Goal: Information Seeking & Learning: Learn about a topic

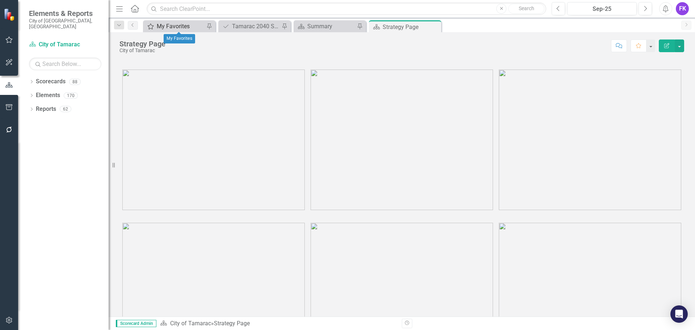
click at [192, 25] on div "My Favorites" at bounding box center [181, 26] width 48 height 9
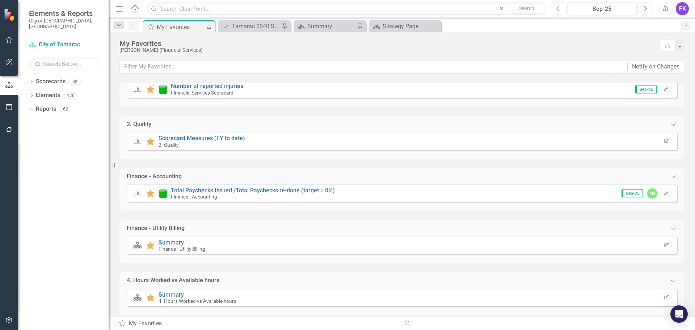
scroll to position [154, 0]
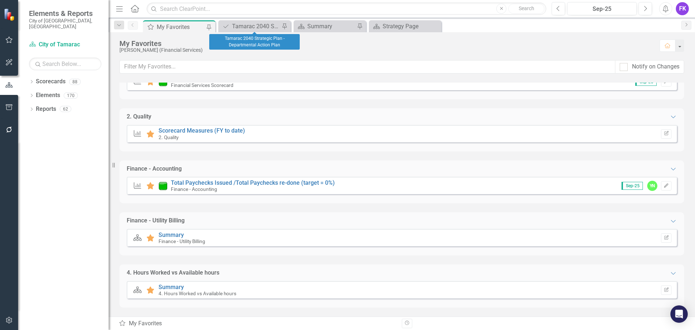
click at [260, 21] on div "Project/Initiative Tamarac 2040 Strategic Plan - Departmental Action Plan Pin" at bounding box center [254, 26] width 72 height 12
click at [273, 24] on div "Tamarac 2040 Strategic Plan - Departmental Action Plan" at bounding box center [256, 26] width 48 height 9
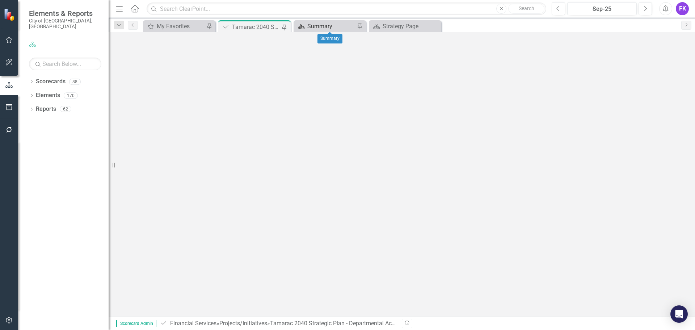
click at [323, 23] on div "Summary" at bounding box center [331, 26] width 48 height 9
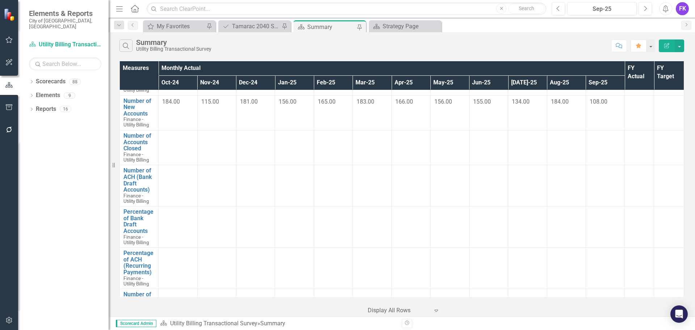
scroll to position [181, 0]
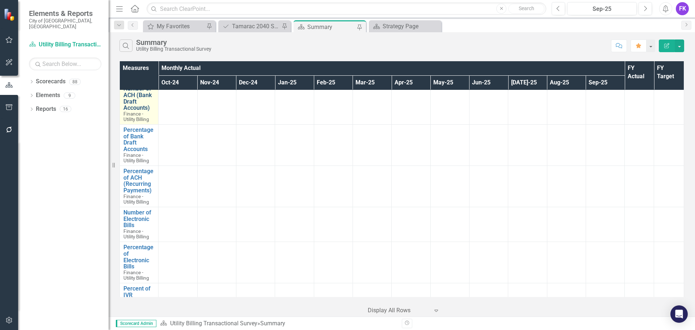
click at [133, 98] on link "Number of ACH (Bank Draft Accounts)" at bounding box center [138, 97] width 31 height 25
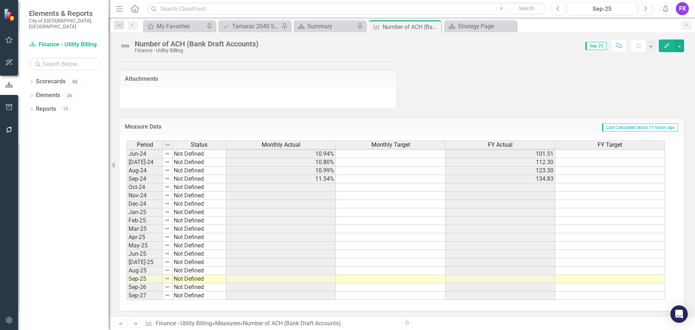
scroll to position [482, 0]
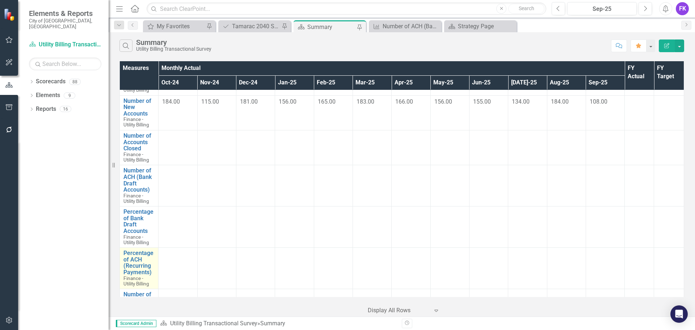
scroll to position [109, 0]
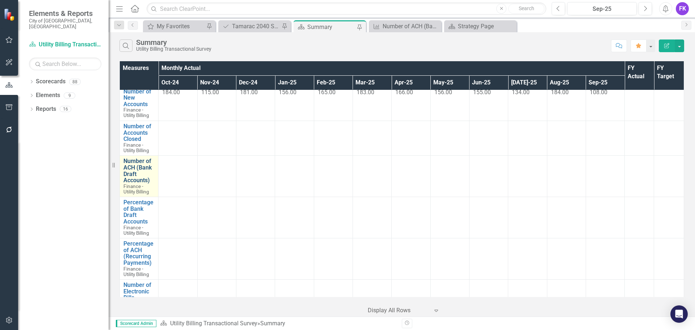
click at [133, 167] on link "Number of ACH (Bank Draft Accounts)" at bounding box center [138, 170] width 31 height 25
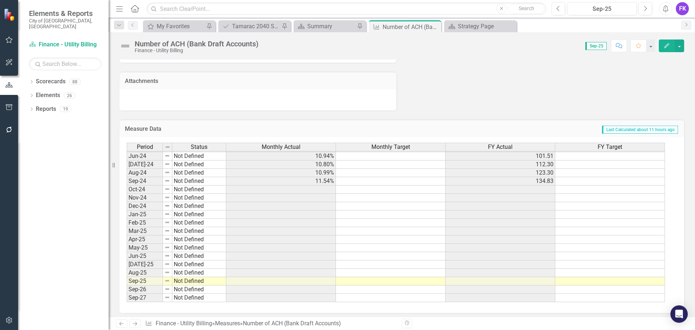
scroll to position [482, 0]
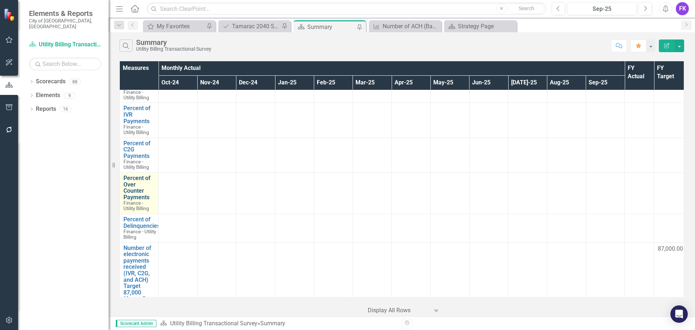
scroll to position [362, 0]
click at [133, 182] on link "Percent of Over Counter Payments" at bounding box center [138, 186] width 31 height 25
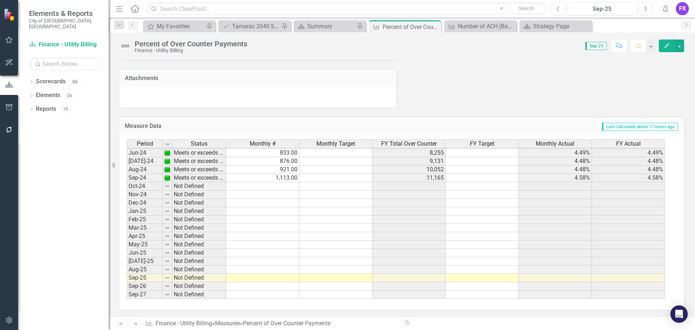
scroll to position [535, 0]
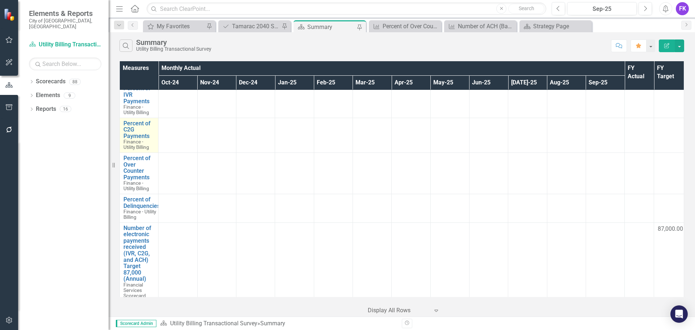
scroll to position [380, 0]
click at [135, 206] on link "Percent of Delinquencies" at bounding box center [141, 204] width 37 height 13
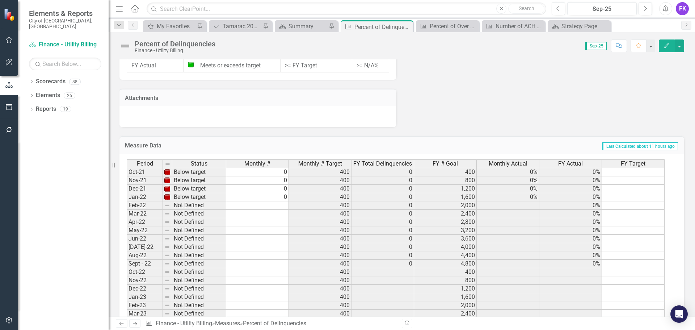
scroll to position [527, 0]
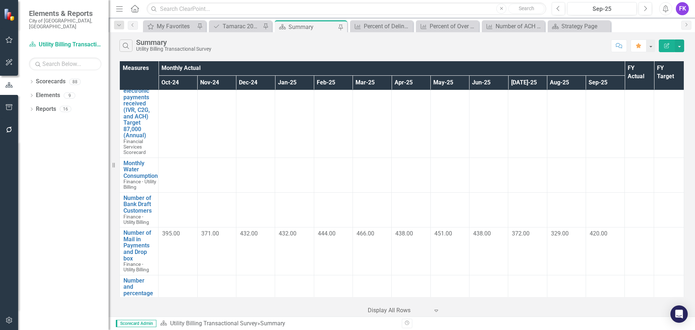
scroll to position [561, 0]
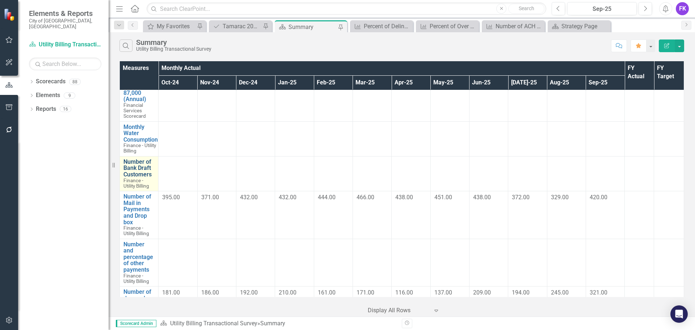
click at [137, 165] on link "Number of Bank Draft Customers" at bounding box center [138, 168] width 31 height 19
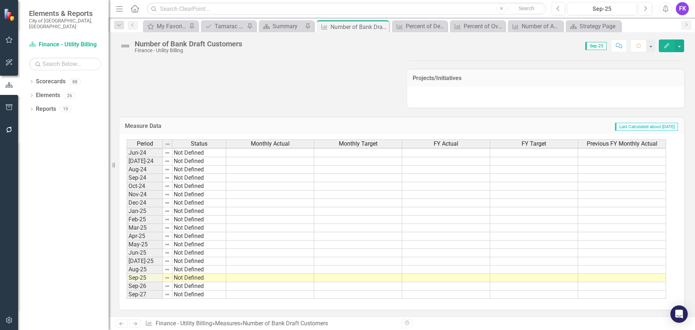
scroll to position [347, 0]
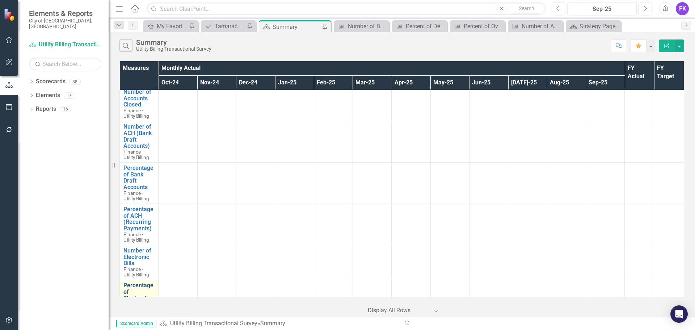
scroll to position [145, 0]
click at [140, 253] on link "Number of Electronic Bills" at bounding box center [138, 255] width 31 height 19
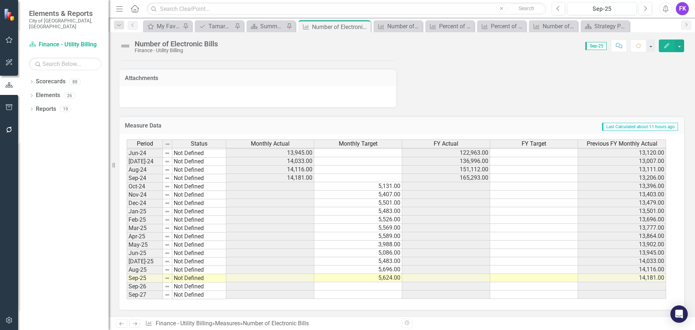
scroll to position [266, 0]
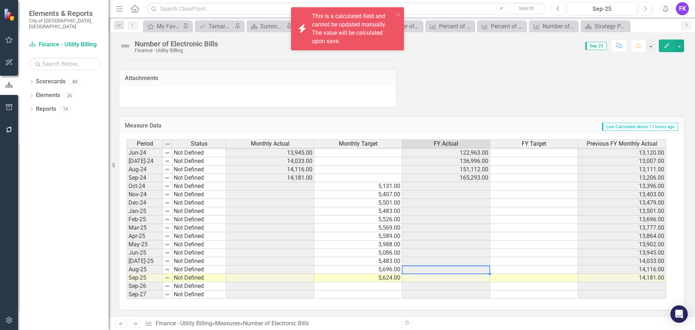
click at [452, 270] on td at bounding box center [446, 269] width 88 height 8
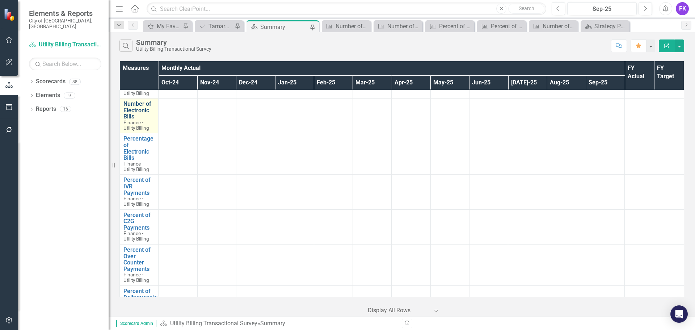
scroll to position [253, 0]
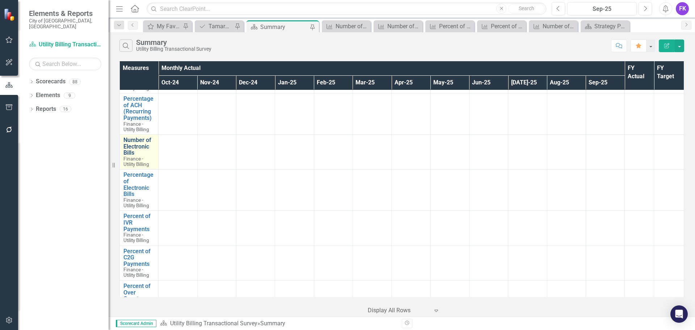
click at [140, 147] on link "Number of Electronic Bills" at bounding box center [138, 146] width 31 height 19
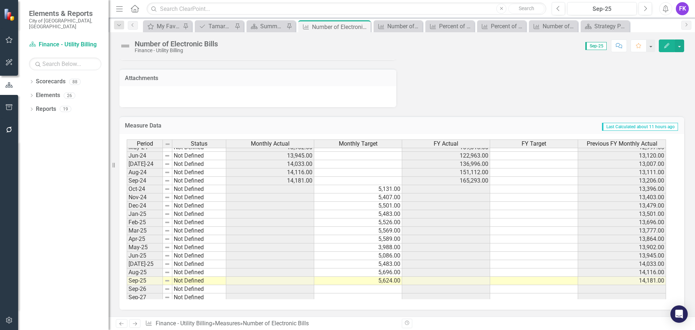
scroll to position [266, 0]
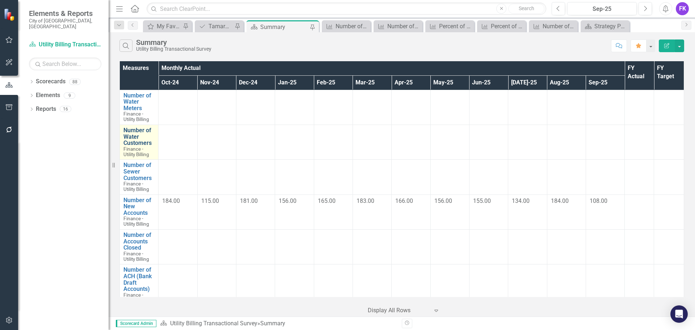
click at [133, 139] on link "Number of Water Customers" at bounding box center [138, 136] width 31 height 19
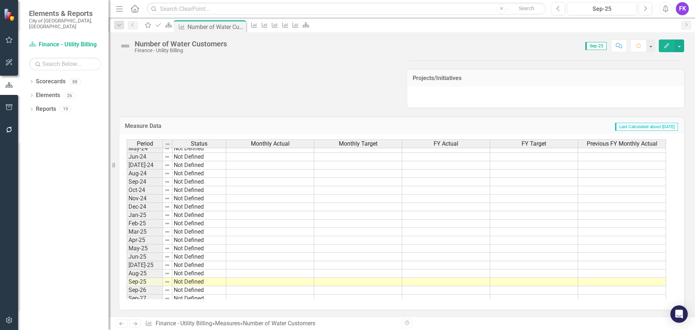
scroll to position [266, 0]
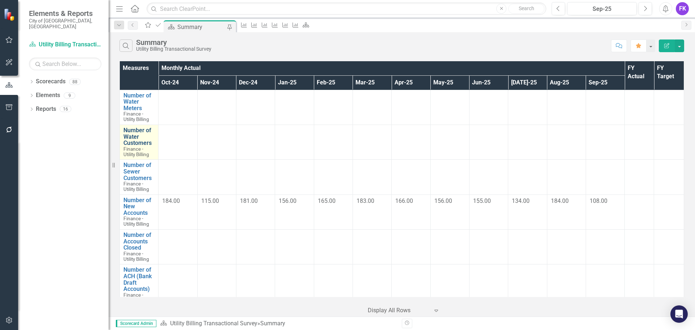
click at [135, 139] on link "Number of Water Customers" at bounding box center [138, 136] width 31 height 19
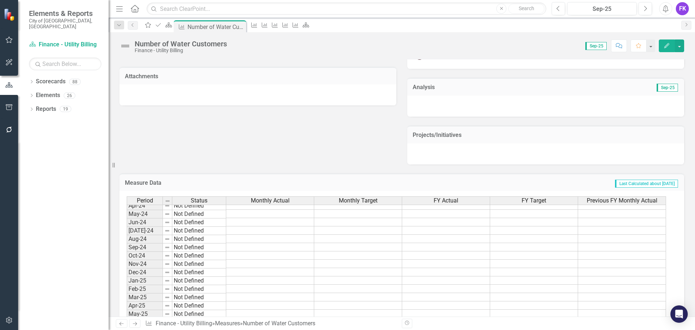
scroll to position [266, 0]
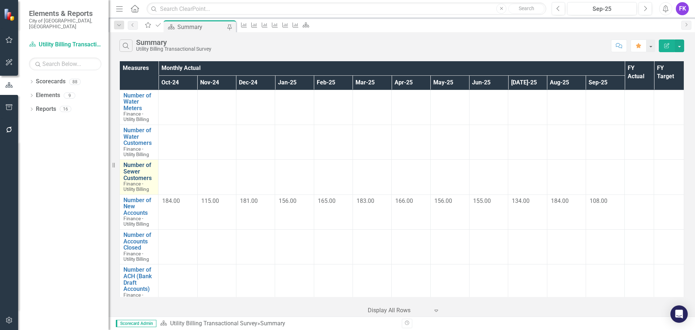
click at [144, 169] on link "Number of Sewer Customers" at bounding box center [138, 171] width 31 height 19
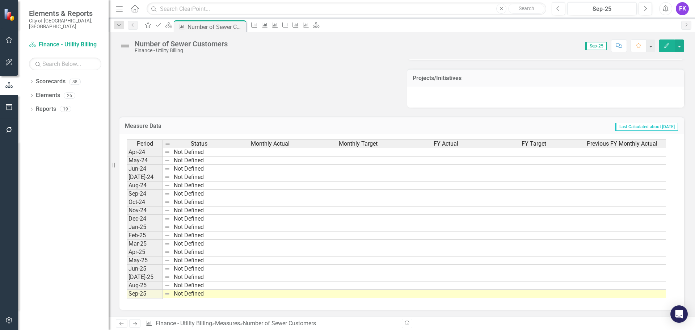
scroll to position [266, 0]
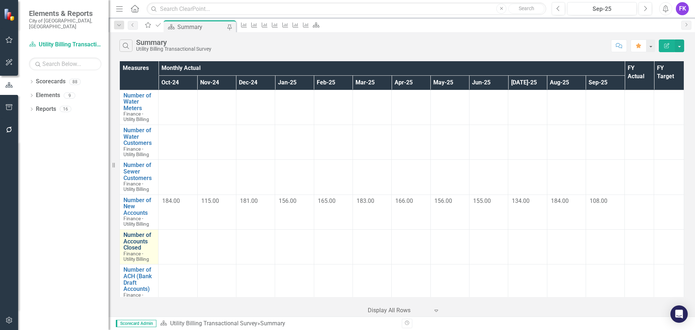
click at [142, 236] on link "Number of Accounts Closed" at bounding box center [138, 241] width 31 height 19
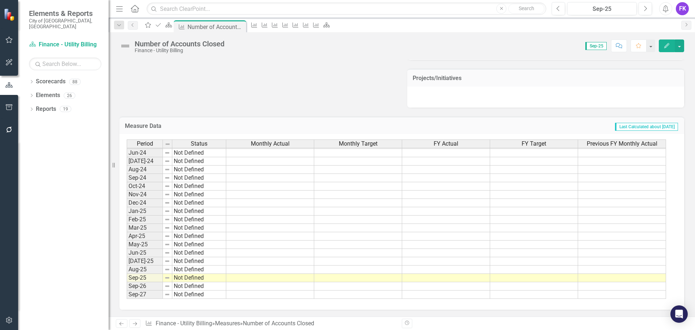
scroll to position [347, 0]
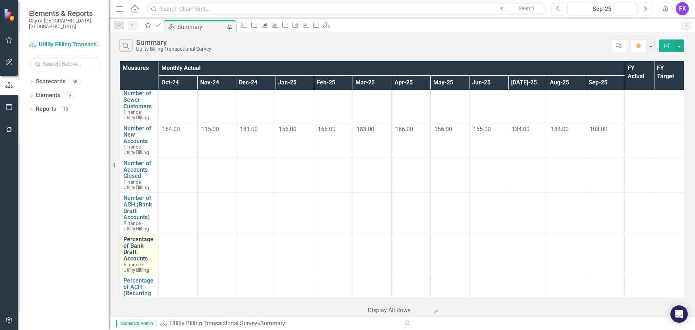
scroll to position [72, 0]
click at [131, 209] on link "Number of ACH (Bank Draft Accounts)" at bounding box center [138, 206] width 31 height 25
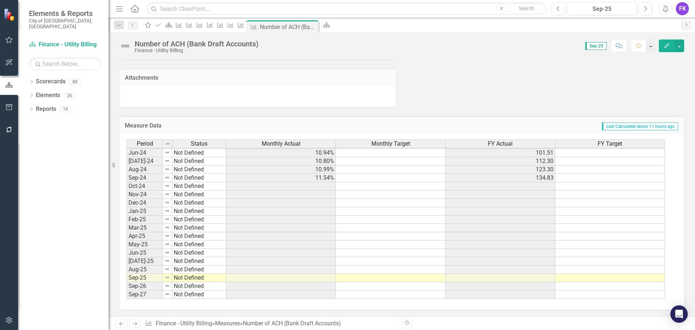
scroll to position [482, 0]
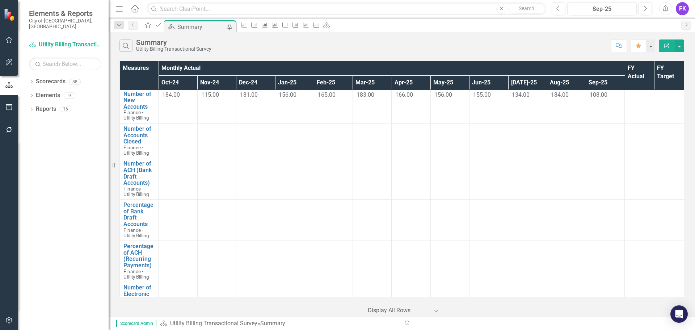
scroll to position [109, 0]
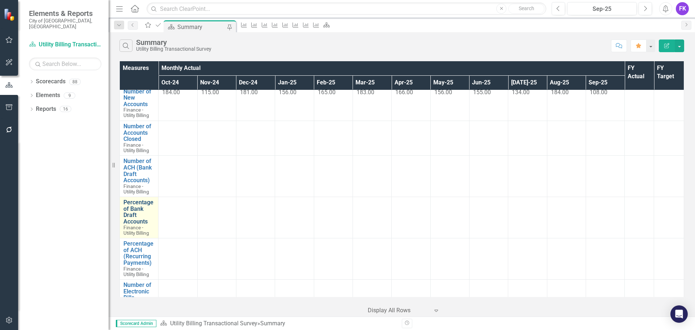
click at [132, 209] on link "Percentage of Bank Draft Accounts" at bounding box center [138, 211] width 31 height 25
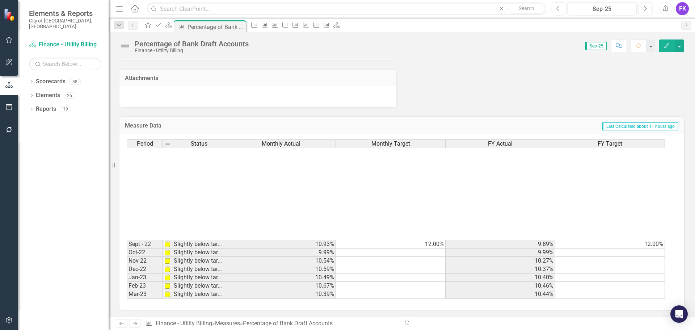
scroll to position [217, 0]
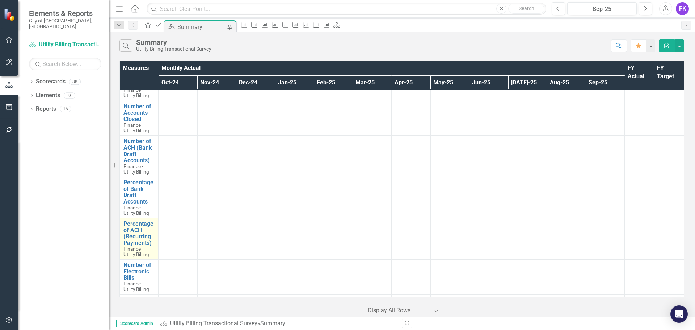
scroll to position [145, 0]
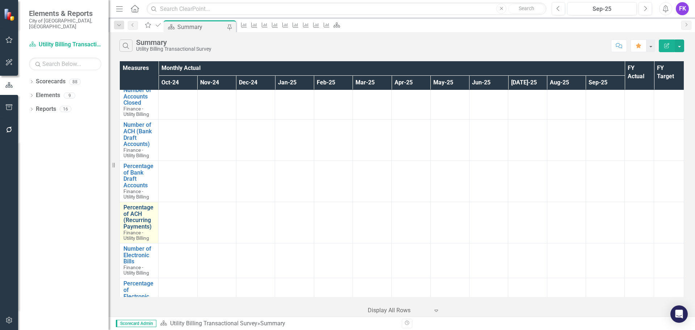
click at [139, 217] on link "Percentage of ACH (Recurring Payments)" at bounding box center [138, 216] width 31 height 25
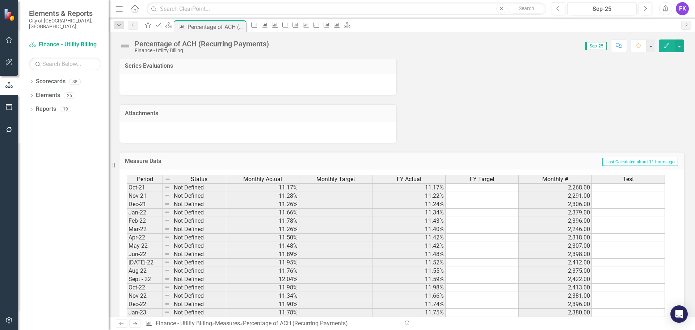
scroll to position [470, 0]
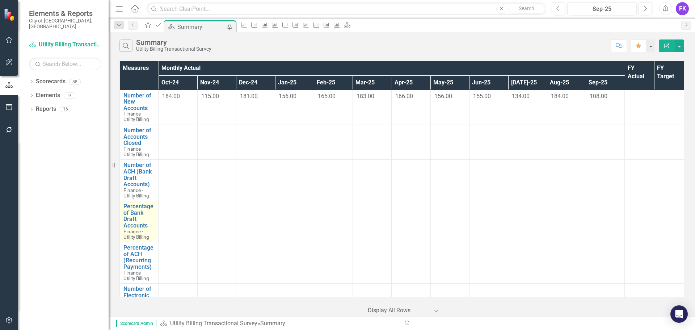
scroll to position [109, 0]
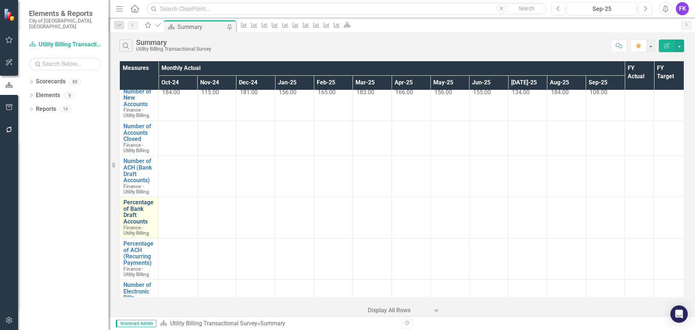
click at [135, 205] on link "Percentage of Bank Draft Accounts" at bounding box center [138, 211] width 31 height 25
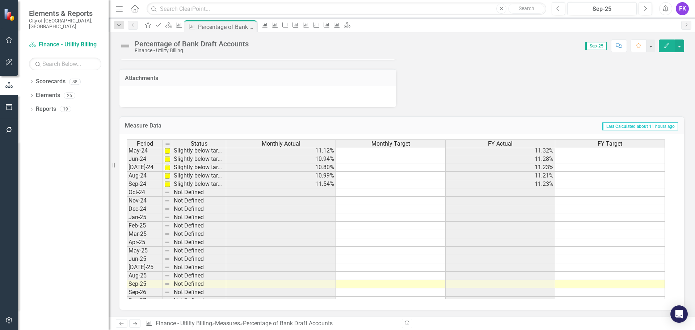
scroll to position [266, 0]
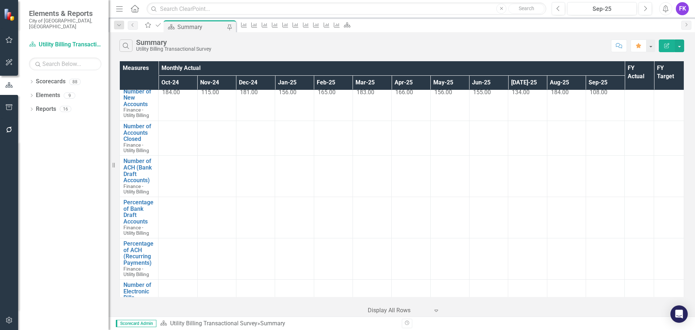
scroll to position [145, 0]
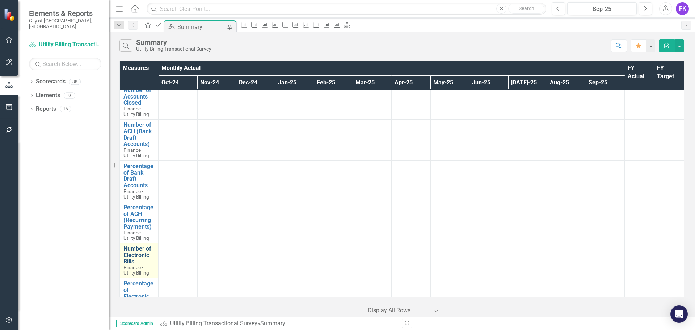
click at [137, 250] on link "Number of Electronic Bills" at bounding box center [138, 255] width 31 height 19
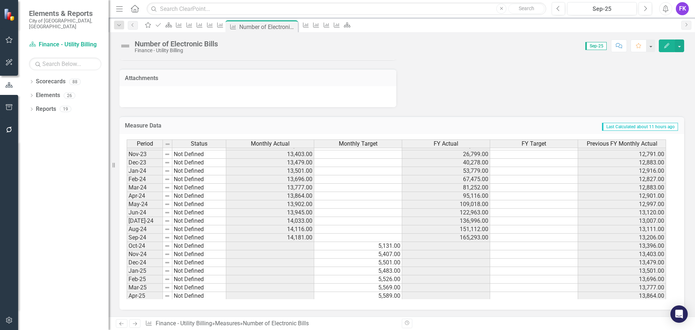
scroll to position [266, 0]
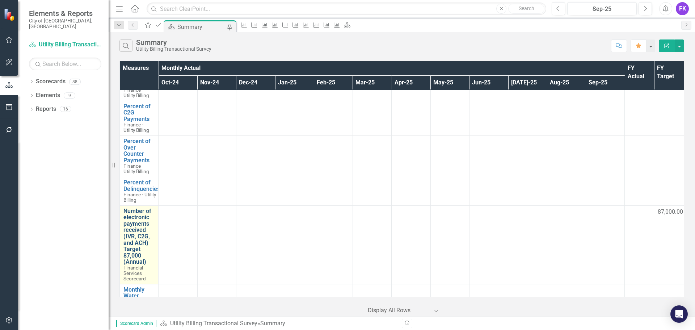
scroll to position [435, 0]
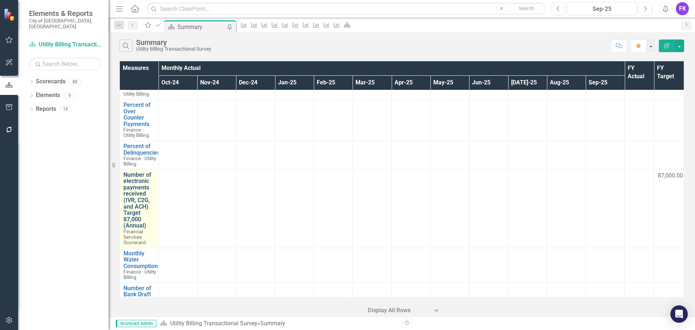
click at [132, 190] on link "Number of electronic payments received (IVR, C2G, and ACH) Target 87,000 (Annua…" at bounding box center [138, 200] width 31 height 57
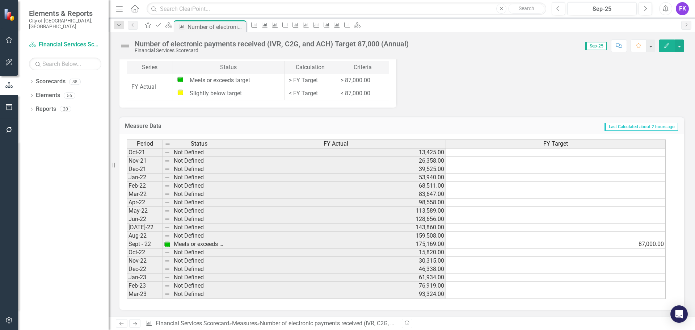
scroll to position [181, 0]
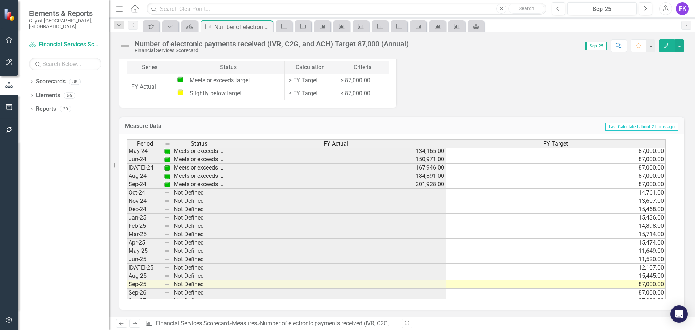
scroll to position [266, 0]
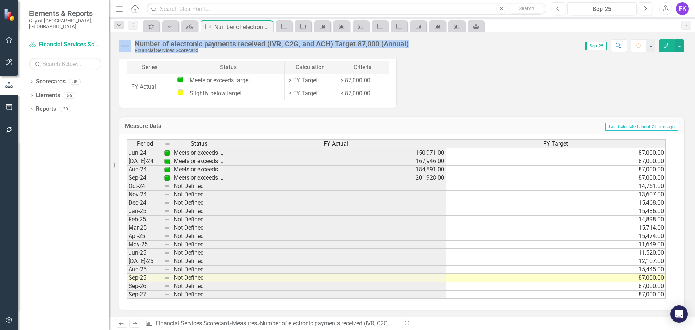
drag, startPoint x: 420, startPoint y: 44, endPoint x: 126, endPoint y: 44, distance: 294.8
click at [120, 44] on div "Number of electronic payments received (IVR, C2G, and ACH) Target 87,000 (Annua…" at bounding box center [402, 43] width 587 height 22
click at [211, 47] on div "Number of electronic payments received (IVR, C2G, and ACH) Target 87,000 (Annua…" at bounding box center [272, 44] width 274 height 8
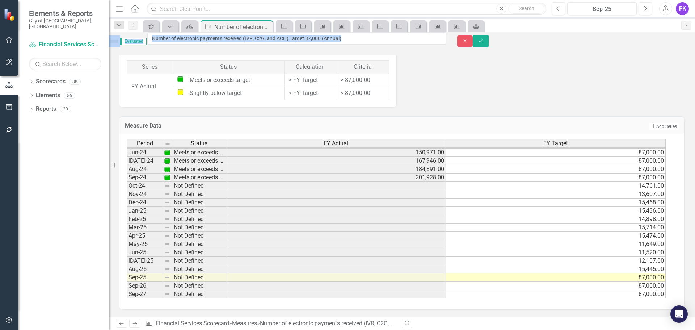
drag, startPoint x: 135, startPoint y: 45, endPoint x: 394, endPoint y: 42, distance: 258.9
drag, startPoint x: 403, startPoint y: 41, endPoint x: 168, endPoint y: 43, distance: 235.0
click at [168, 43] on input "Number of electronic payments received (IVR, C2G, and ACH) Target 87,000 (Annua…" at bounding box center [296, 38] width 299 height 12
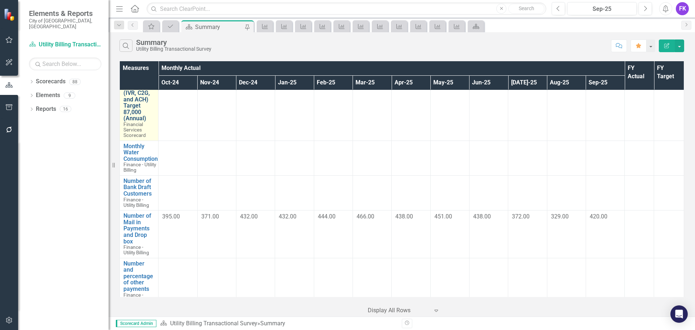
scroll to position [488, 0]
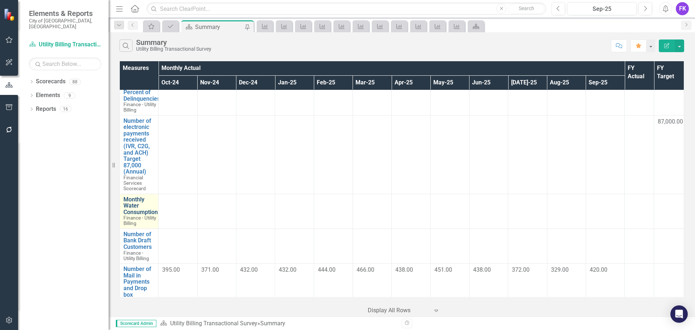
click at [130, 201] on link "Monthly Water Consumption" at bounding box center [140, 205] width 34 height 19
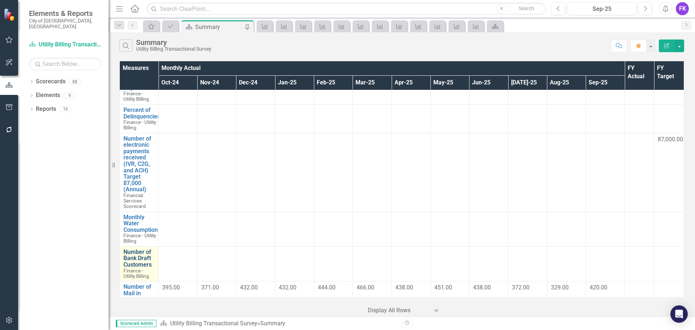
click at [135, 254] on link "Number of Bank Draft Customers" at bounding box center [138, 258] width 31 height 19
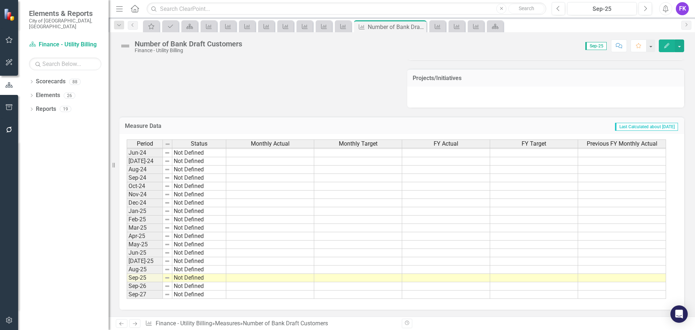
scroll to position [347, 0]
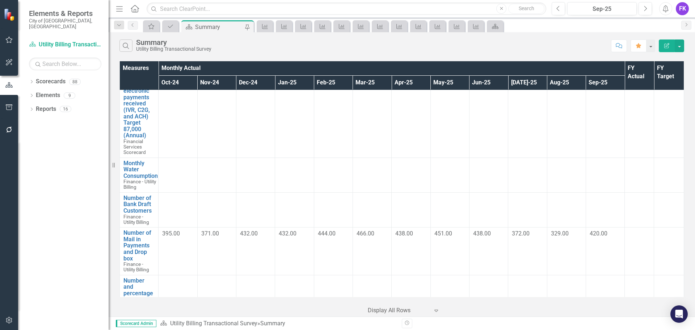
scroll to position [597, 0]
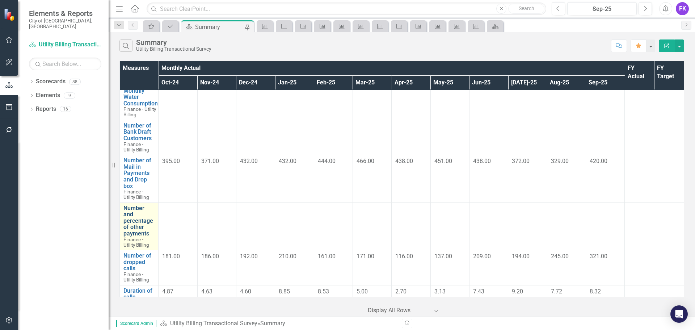
click at [136, 223] on link "Number and percentage of other payments" at bounding box center [138, 221] width 31 height 32
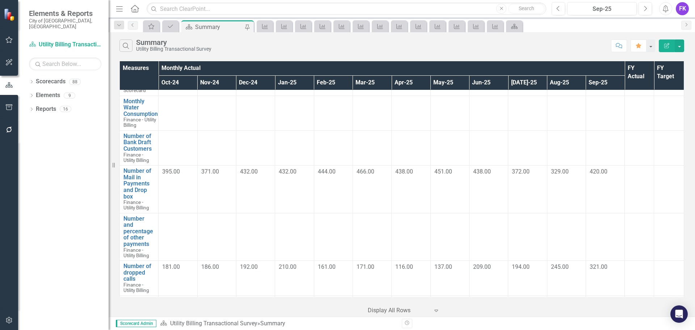
scroll to position [706, 0]
